Goal: Task Accomplishment & Management: Manage account settings

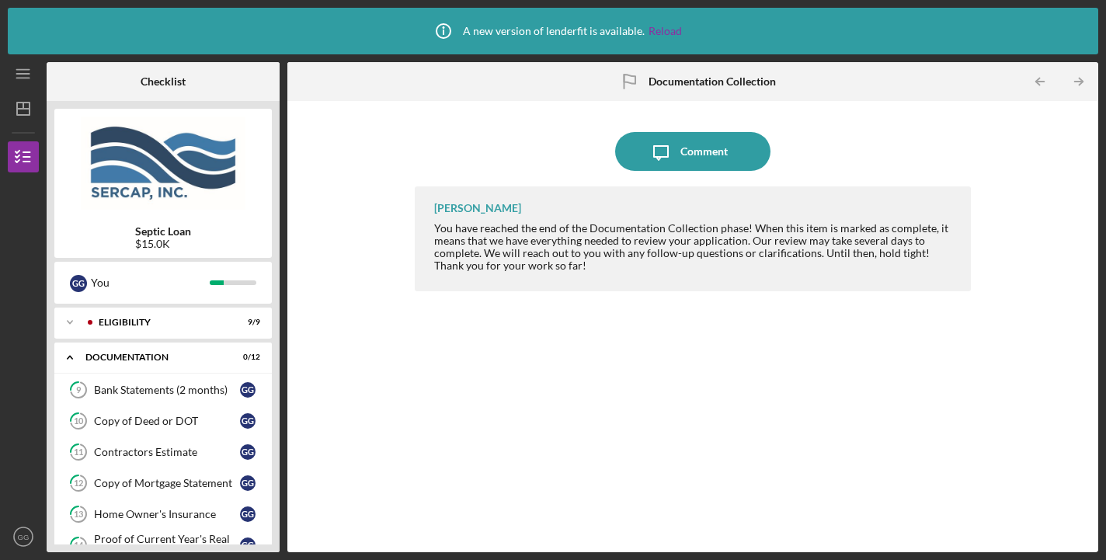
scroll to position [265, 0]
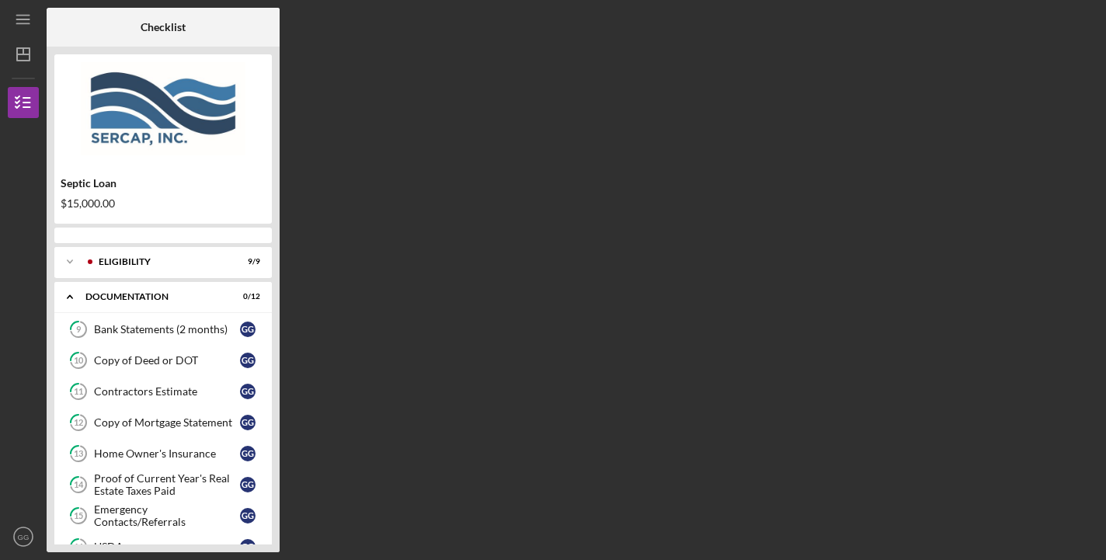
scroll to position [276, 0]
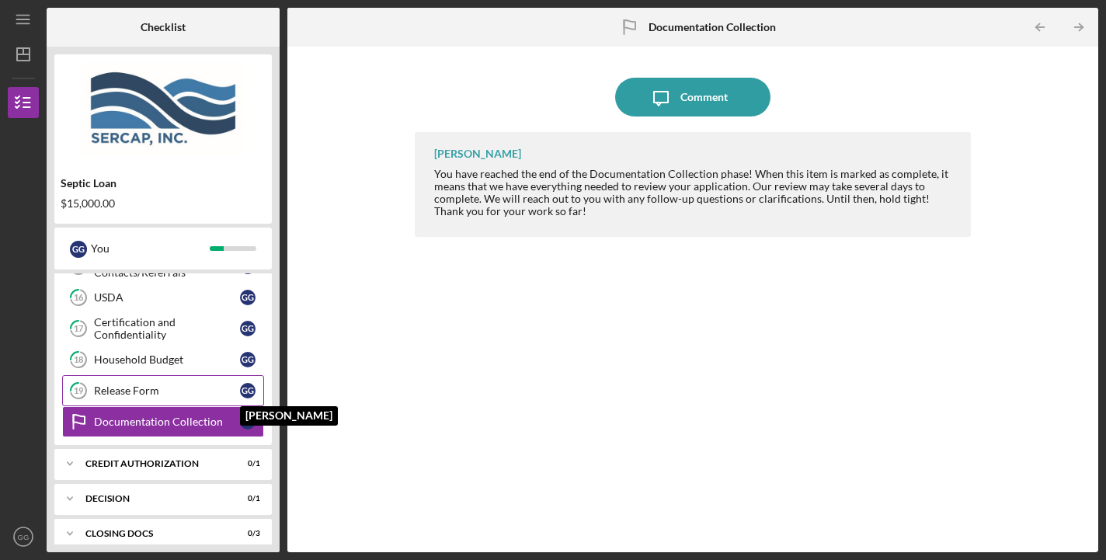
click at [250, 384] on div "G G" at bounding box center [248, 391] width 16 height 16
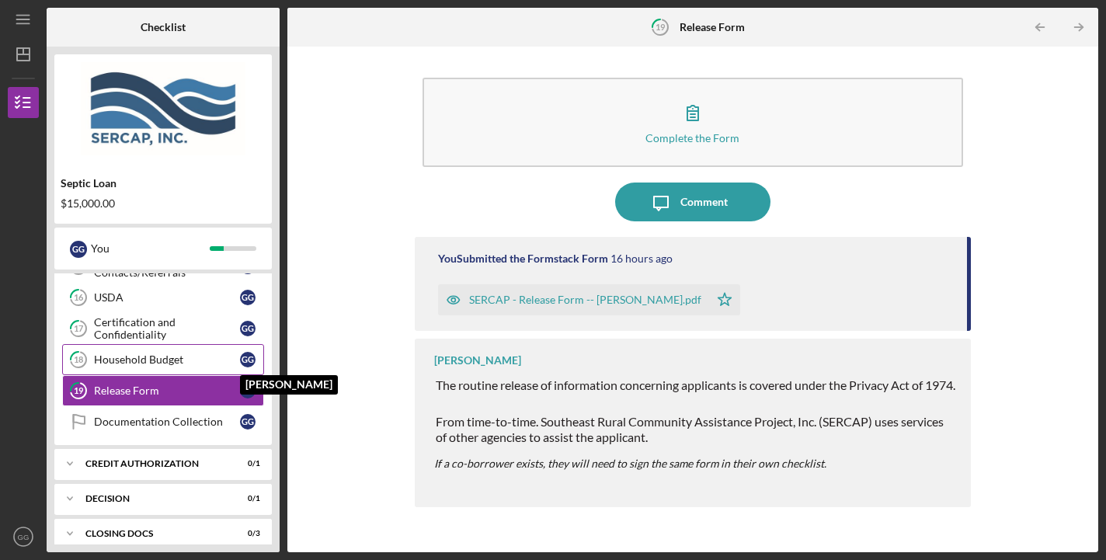
click at [248, 359] on div "G G" at bounding box center [248, 360] width 16 height 16
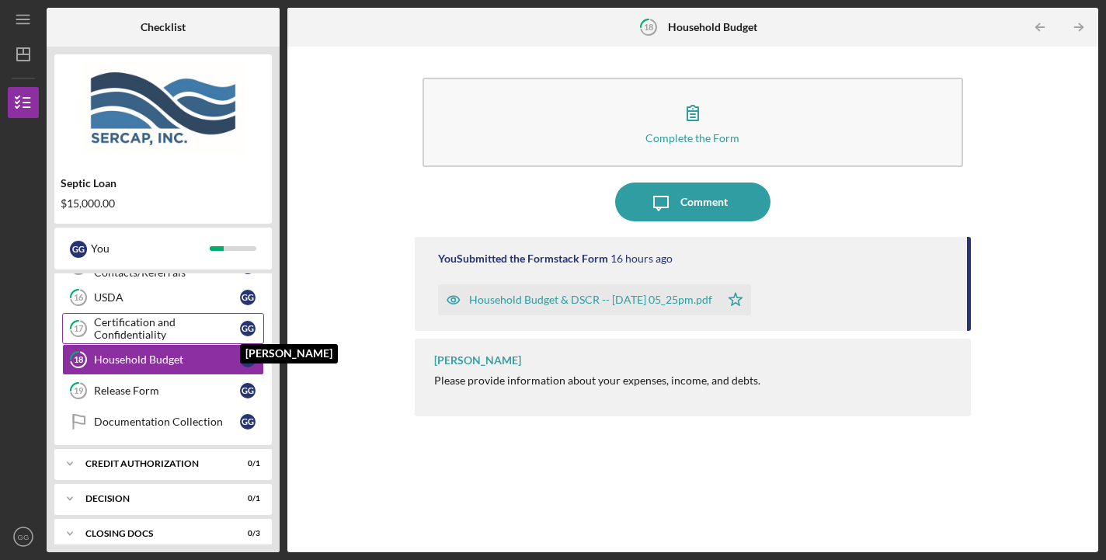
click at [250, 321] on div "G G" at bounding box center [248, 329] width 16 height 16
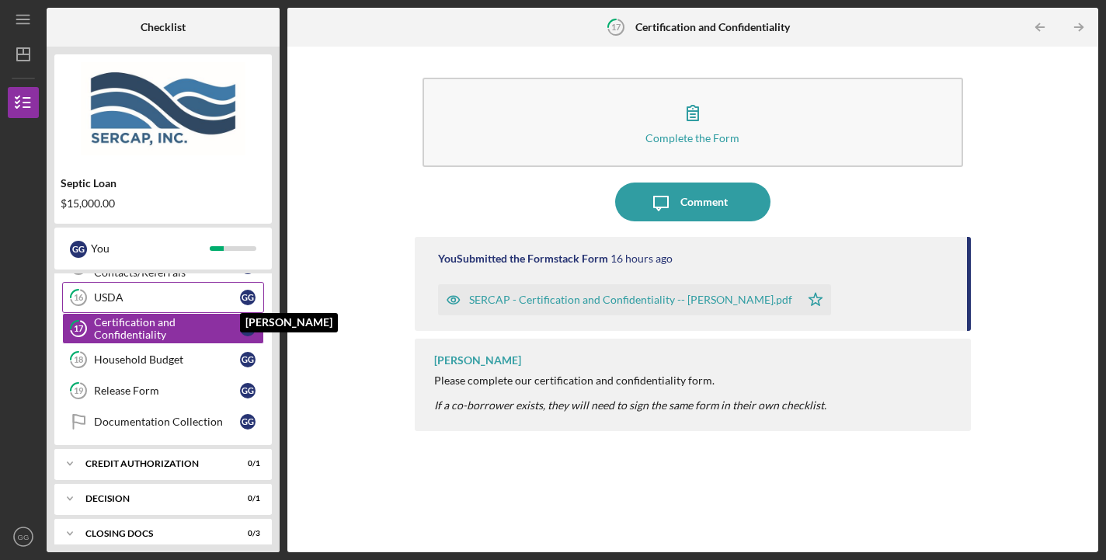
click at [249, 291] on div "G G" at bounding box center [248, 298] width 16 height 16
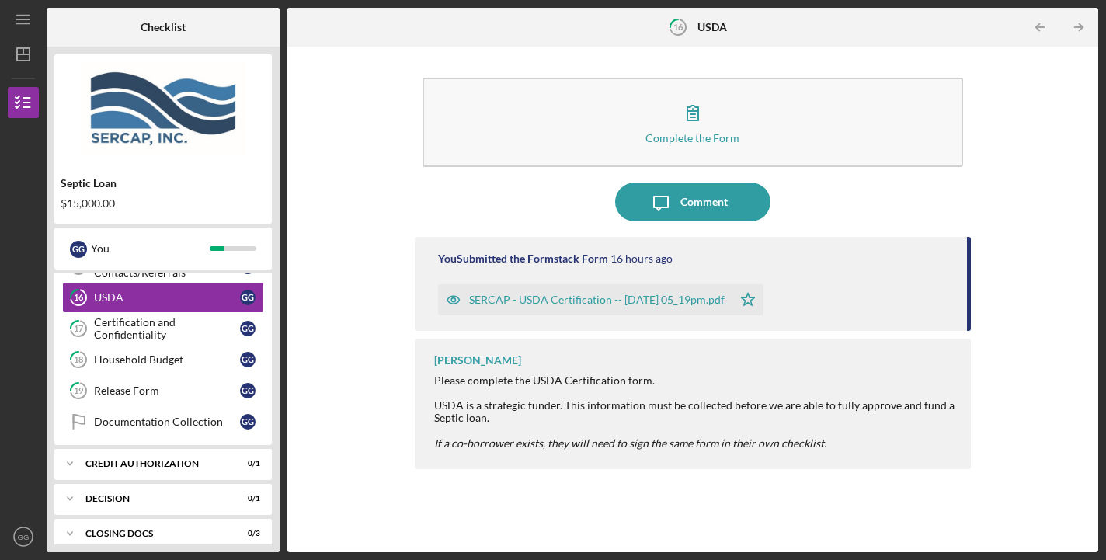
drag, startPoint x: 279, startPoint y: 293, endPoint x: 279, endPoint y: 307, distance: 14.0
click at [279, 307] on div "Septic Loan $15,000.00 G G You Icon/Expander Eligibility 9 / 9 Icon/Expander Do…" at bounding box center [163, 299] width 233 height 505
drag, startPoint x: 223, startPoint y: 334, endPoint x: 222, endPoint y: 367, distance: 33.4
click at [222, 367] on div "9 Bank Statements (2 months) G G 10 Copy of Deed or DOT G G 11 Contractors Esti…" at bounding box center [162, 254] width 217 height 380
drag, startPoint x: 276, startPoint y: 325, endPoint x: 276, endPoint y: 333, distance: 8.5
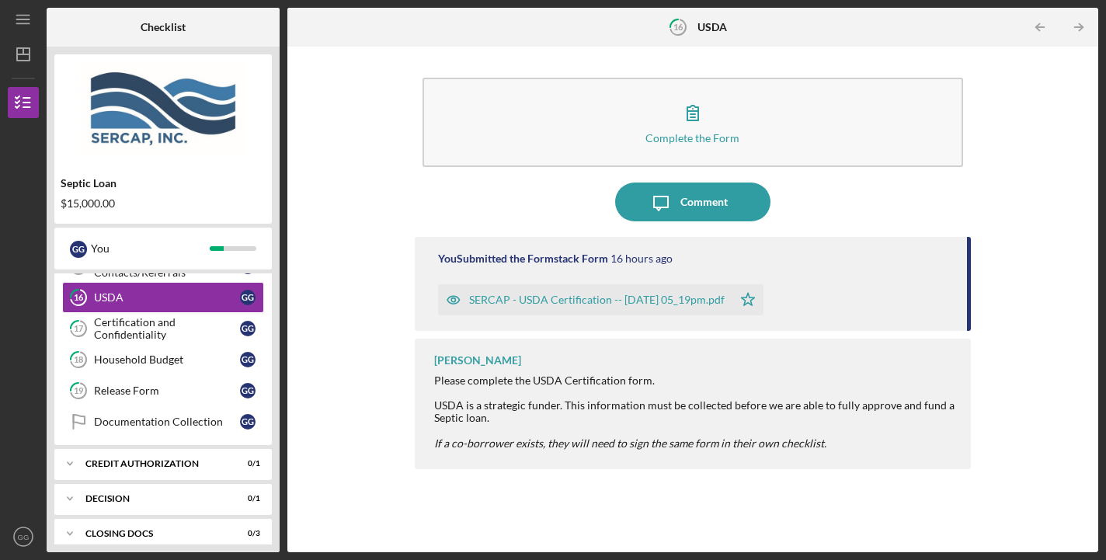
click at [276, 333] on div "Septic Loan $15,000.00 G G You Icon/Expander Eligibility 9 / 9 Icon/Expander Do…" at bounding box center [163, 299] width 233 height 505
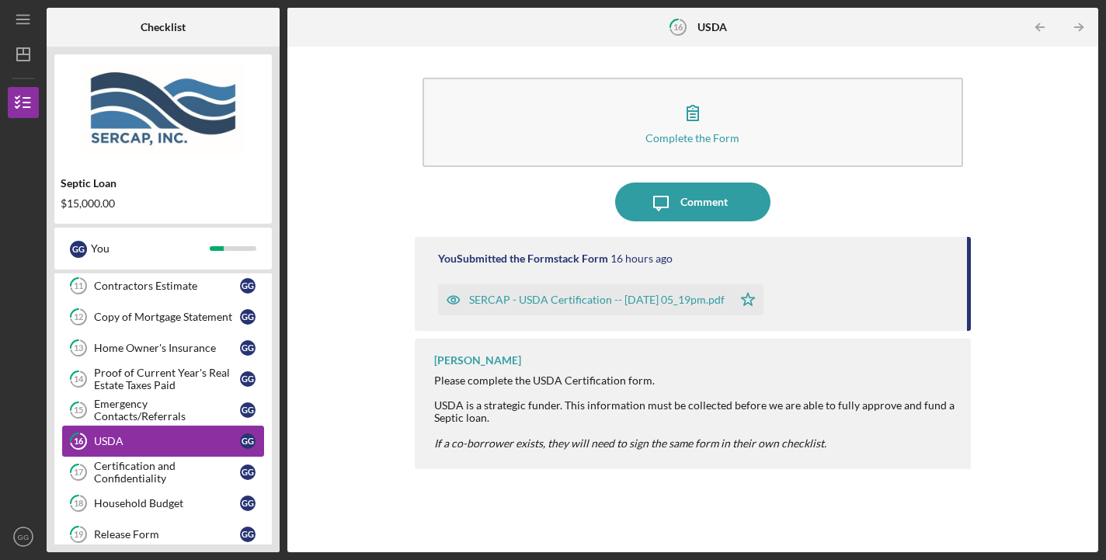
scroll to position [129, 0]
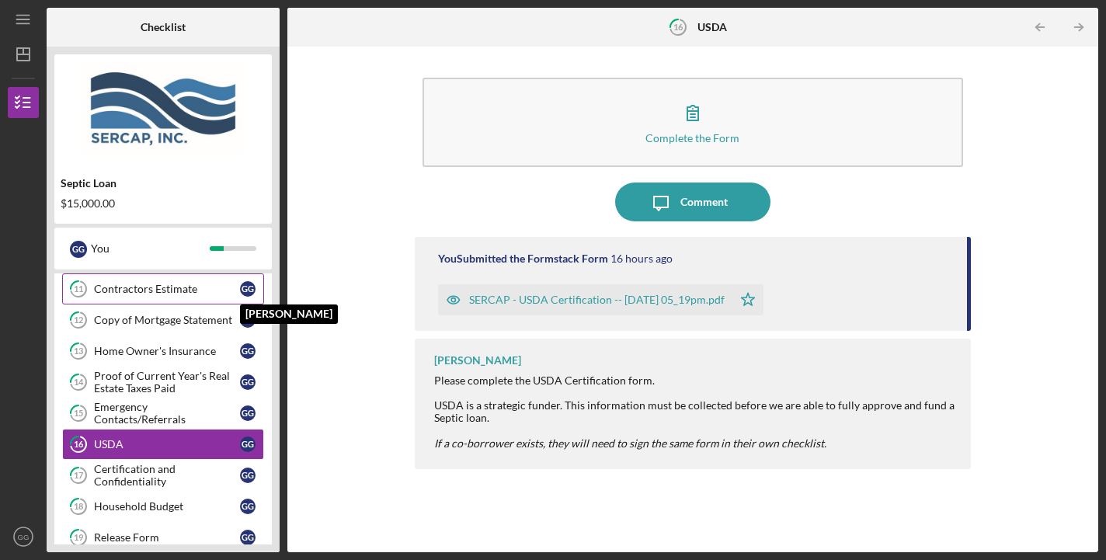
click at [242, 287] on div "G G" at bounding box center [248, 289] width 16 height 16
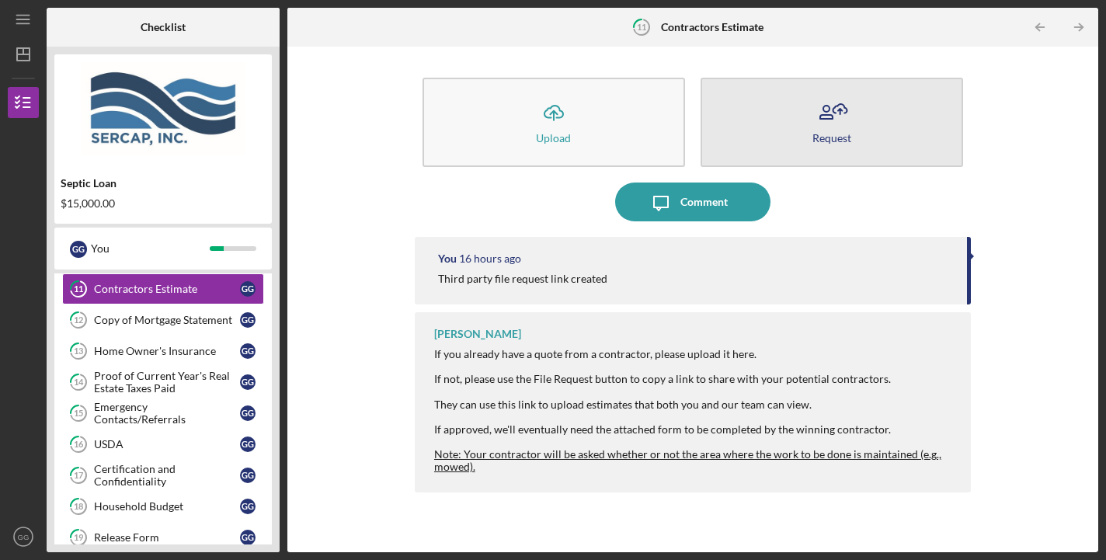
click at [835, 129] on icon "button" at bounding box center [831, 112] width 39 height 39
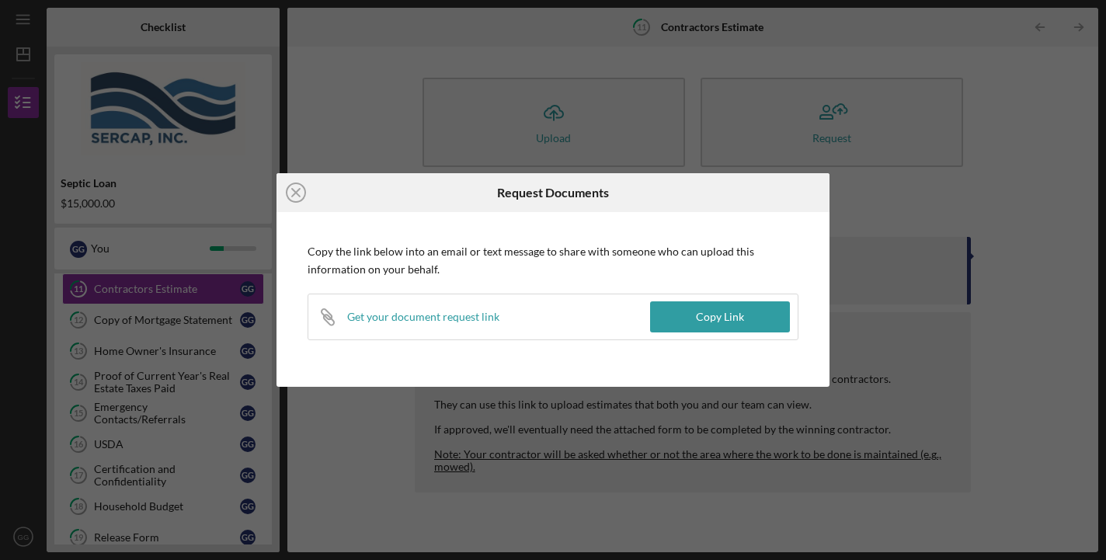
click at [984, 190] on div "Icon/Close Request Documents Copy the link below into an email or text message …" at bounding box center [553, 280] width 1106 height 560
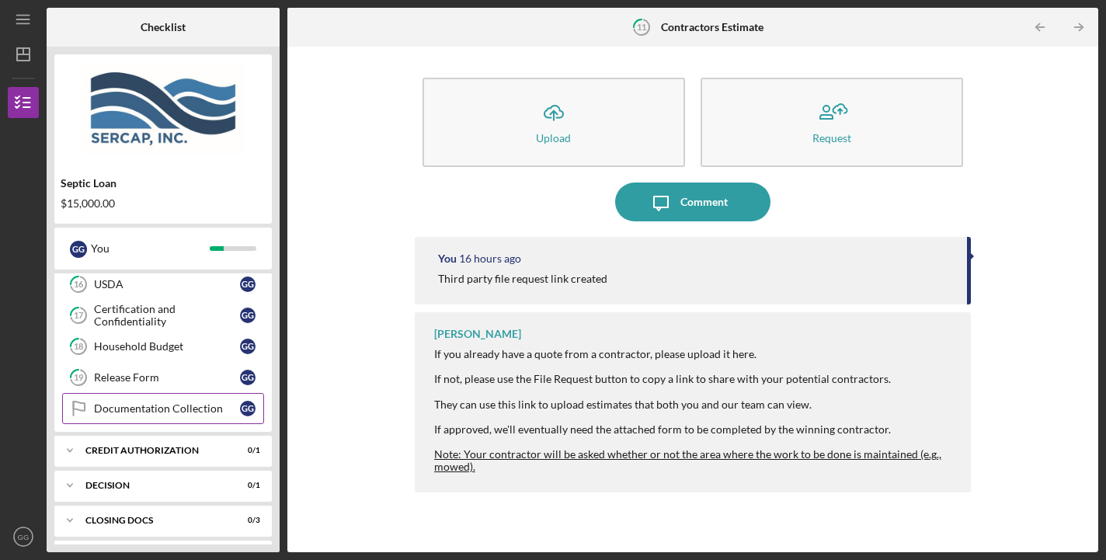
scroll to position [359, 0]
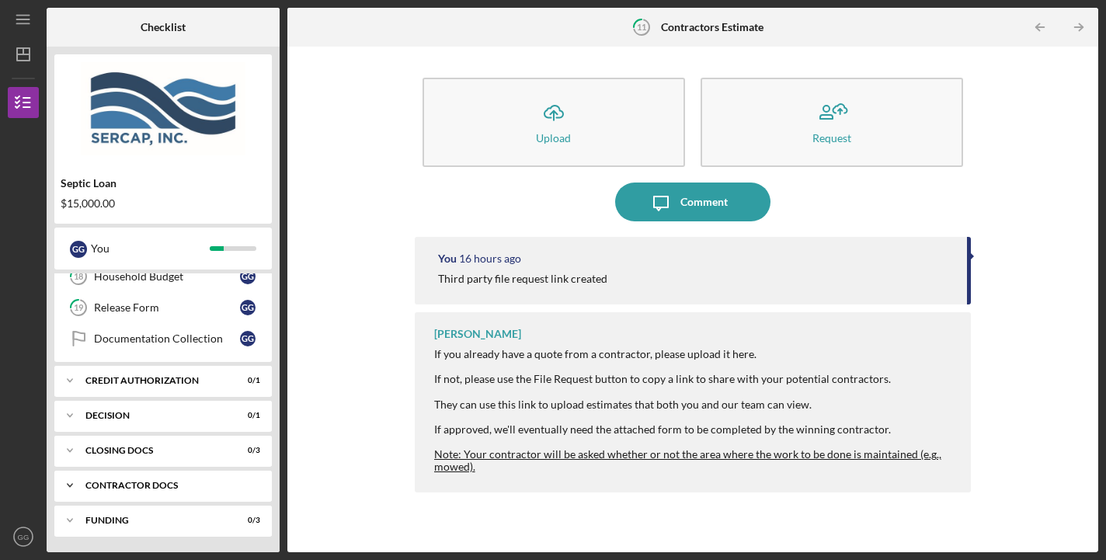
click at [179, 485] on div "Contractor Docs" at bounding box center [168, 485] width 167 height 9
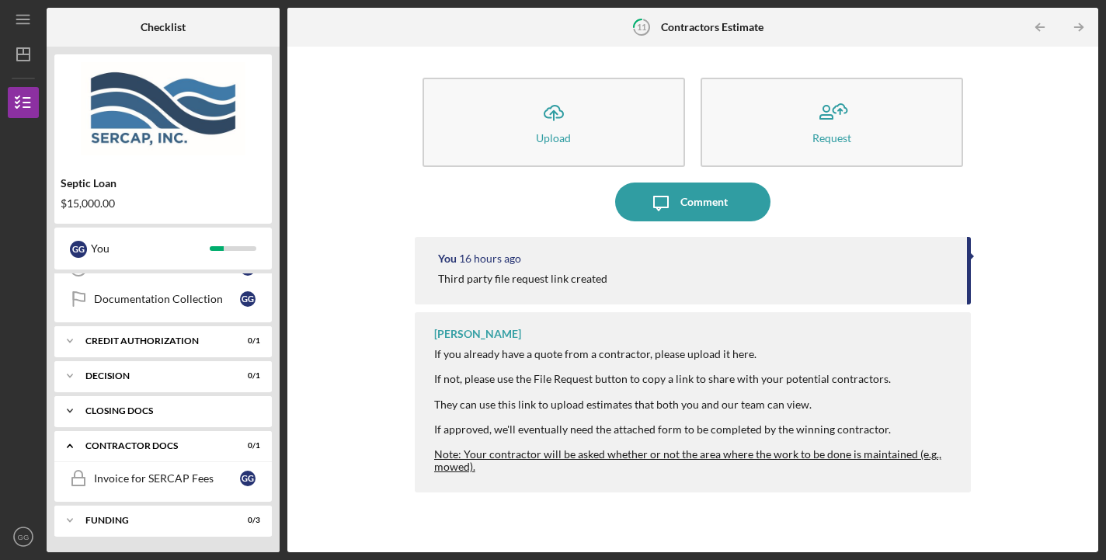
click at [127, 412] on div "CLOSING DOCS" at bounding box center [168, 410] width 167 height 9
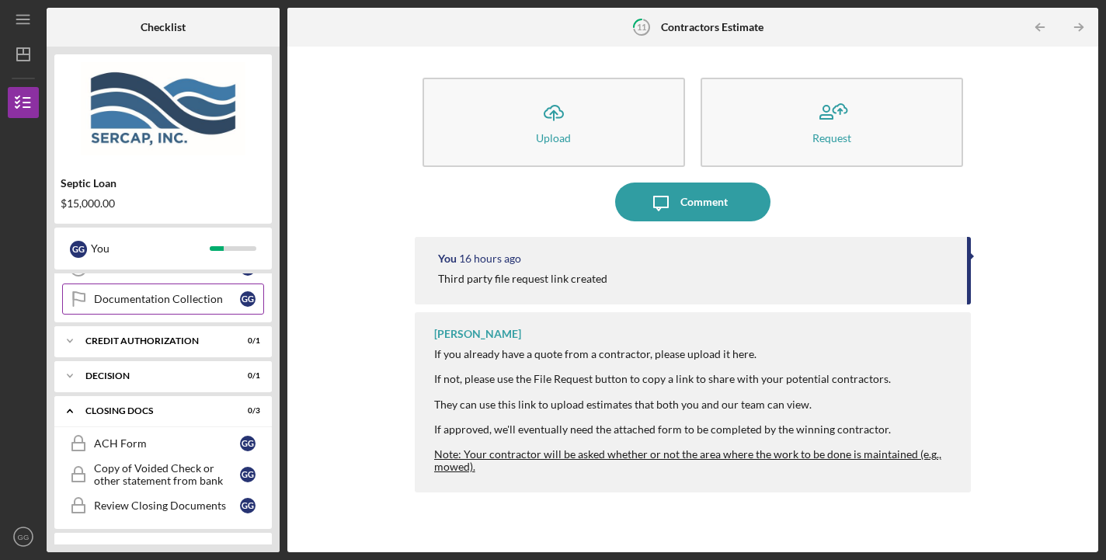
click at [163, 305] on link "Documentation Collection Documentation Collection G G" at bounding box center [163, 298] width 202 height 31
